Goal: Book appointment/travel/reservation

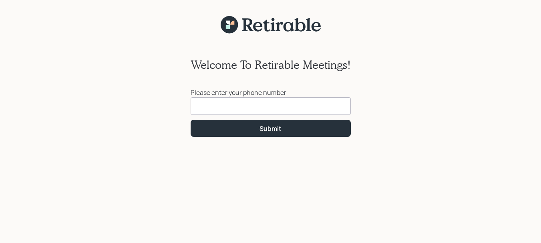
click at [212, 105] on input at bounding box center [271, 106] width 160 height 18
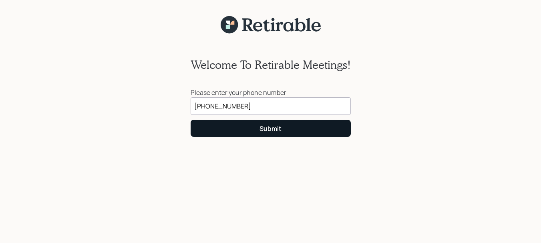
type input "[PHONE_NUMBER]"
click at [285, 127] on button "Submit" at bounding box center [271, 128] width 160 height 17
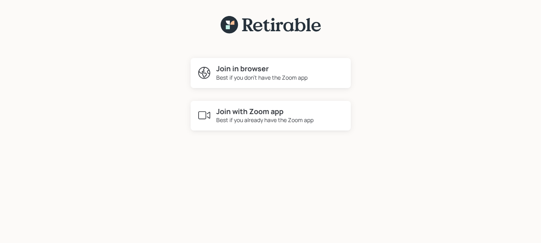
click at [278, 112] on h4 "Join with Zoom app" at bounding box center [264, 111] width 97 height 9
